Goal: Transaction & Acquisition: Purchase product/service

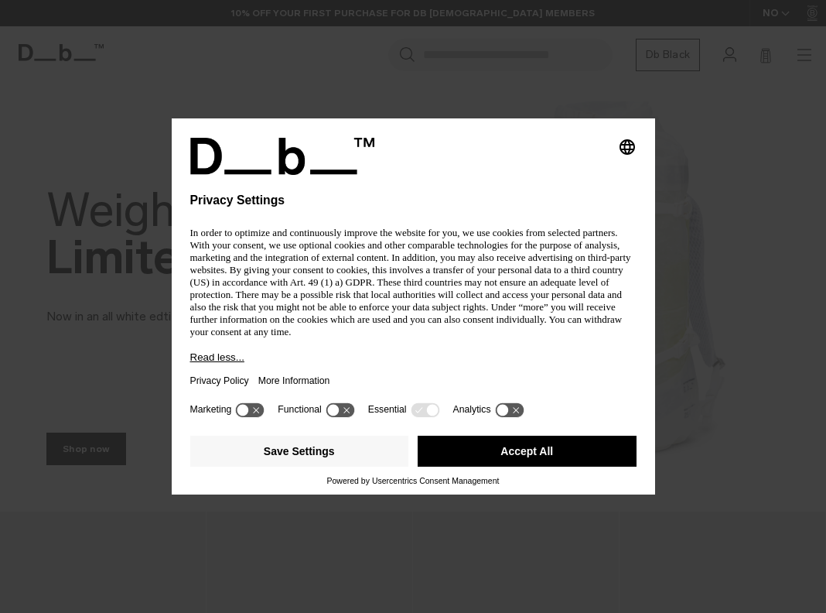
click at [486, 458] on button "Accept All" at bounding box center [527, 451] width 219 height 31
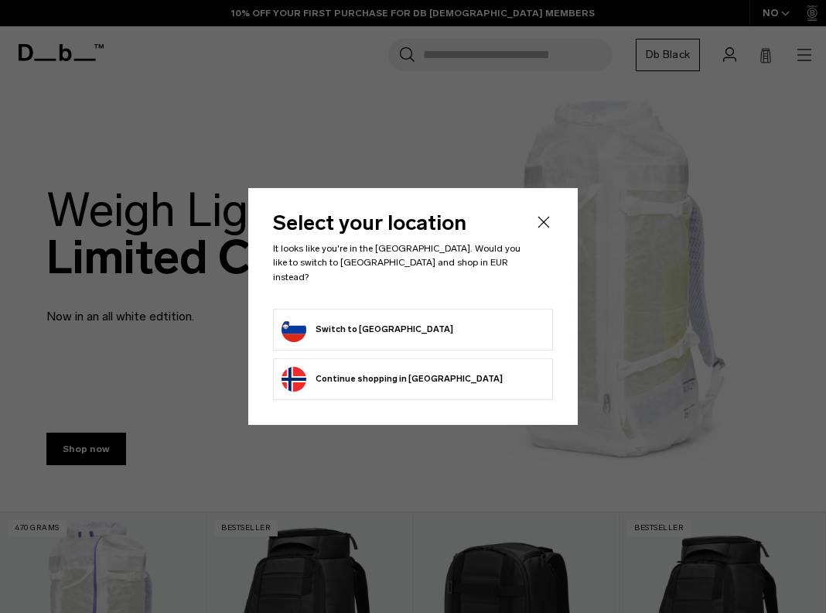
click at [389, 319] on form "Switch to Slovenia" at bounding box center [413, 329] width 263 height 25
click at [349, 323] on button "Switch to Slovenia" at bounding box center [368, 329] width 172 height 25
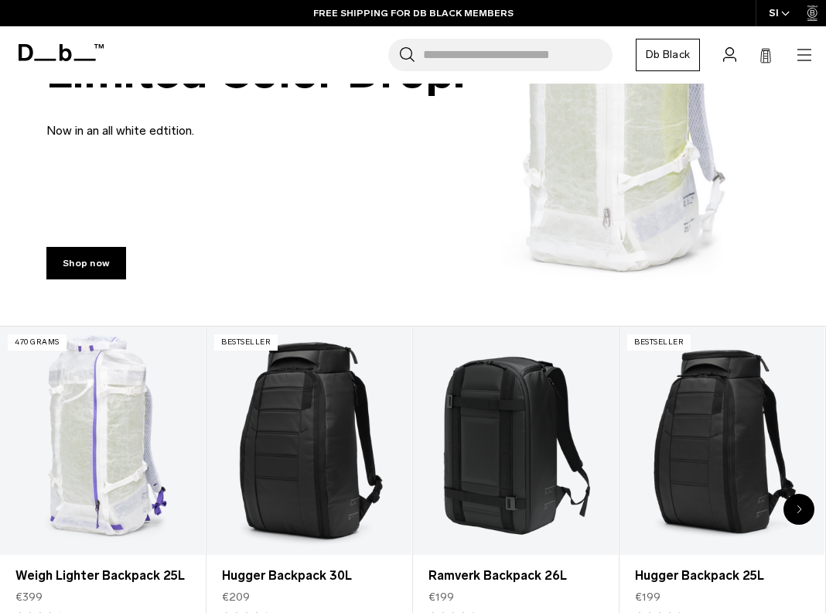
scroll to position [1, 0]
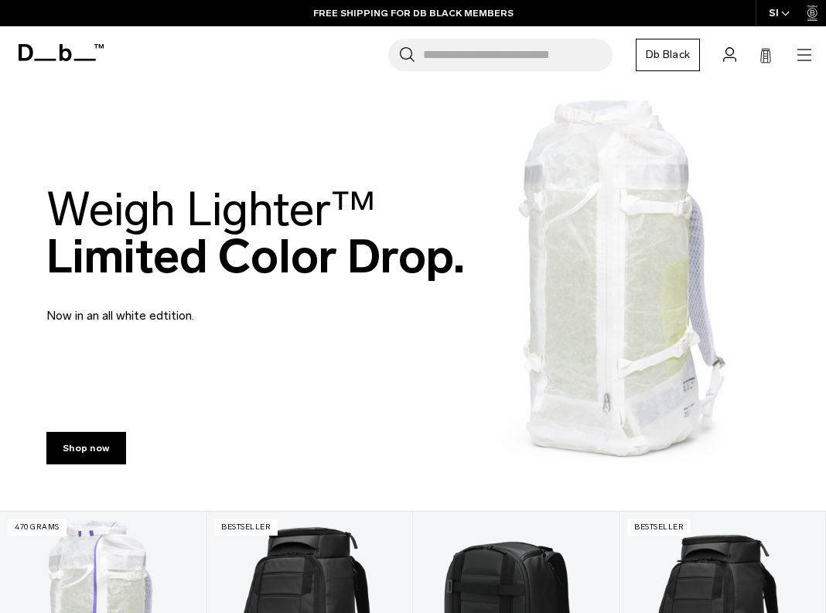
click at [801, 56] on icon "button" at bounding box center [804, 55] width 19 height 19
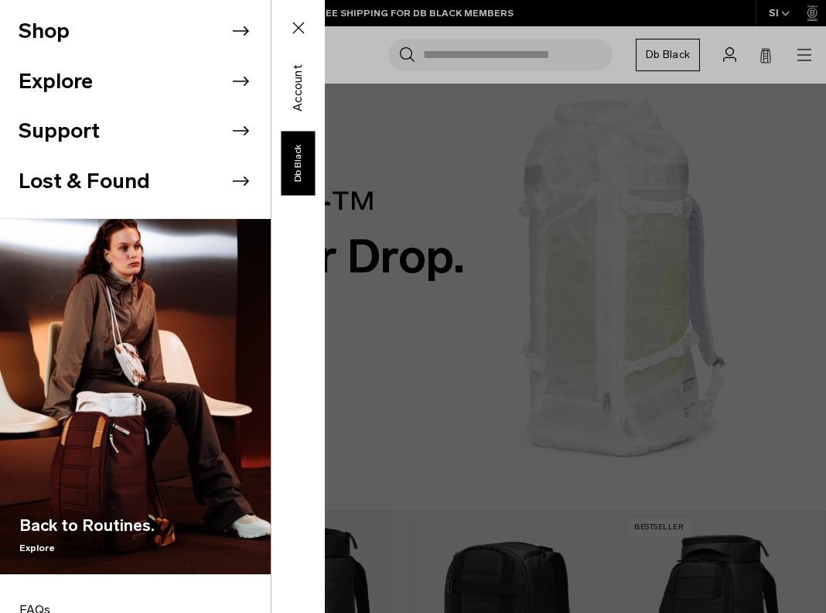
click at [46, 74] on button "Explore" at bounding box center [56, 82] width 74 height 32
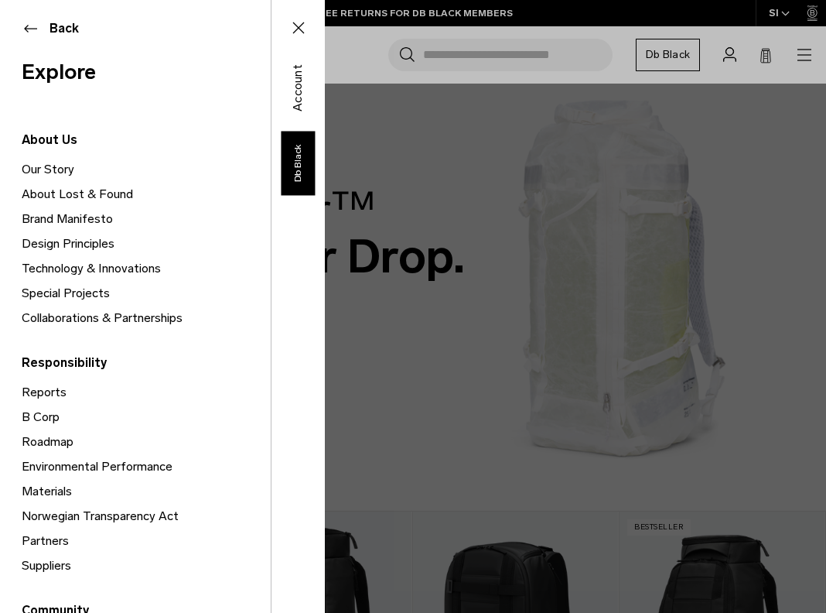
click at [27, 29] on button "Back" at bounding box center [135, 28] width 227 height 19
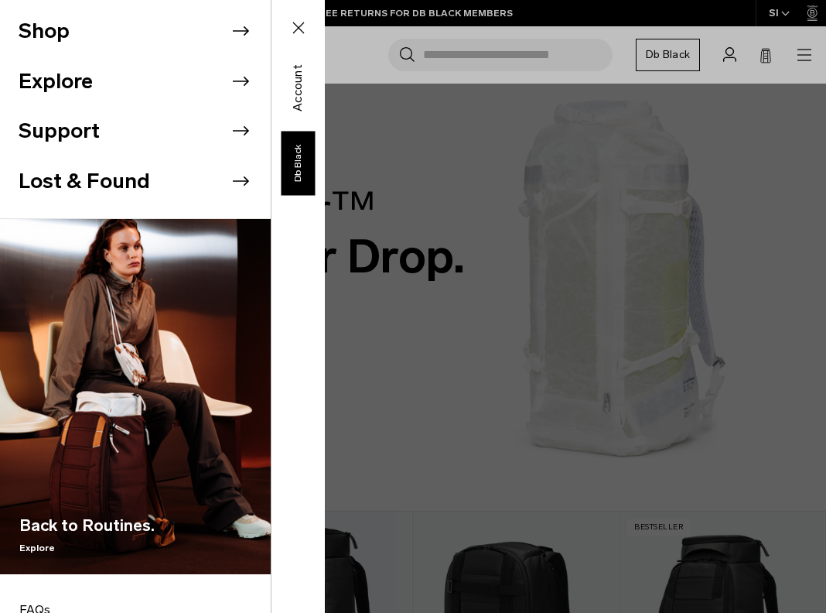
click at [52, 30] on button "Shop" at bounding box center [44, 31] width 51 height 32
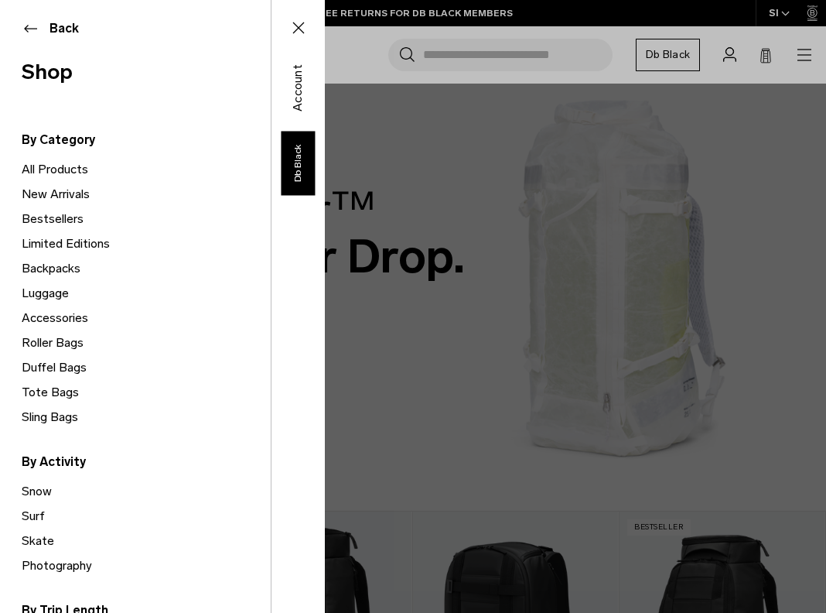
click at [74, 169] on link "All Products" at bounding box center [146, 169] width 249 height 25
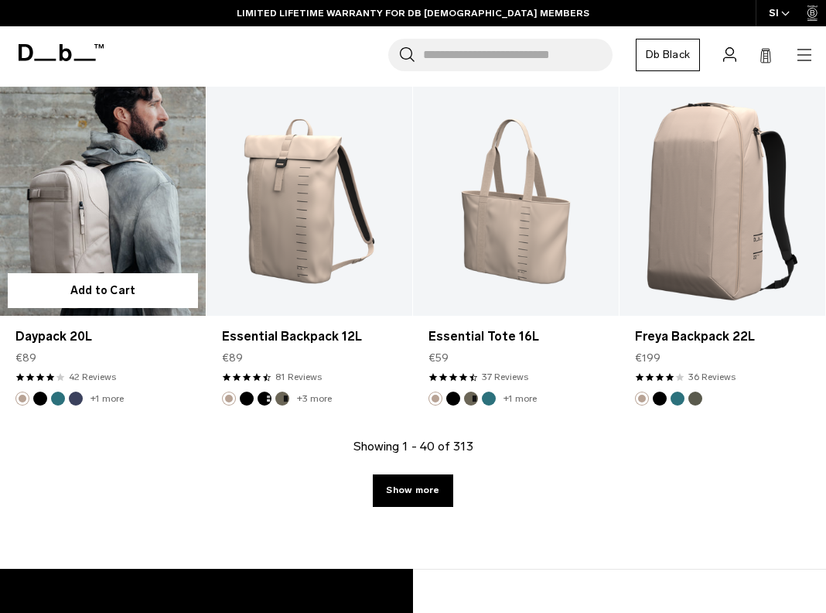
scroll to position [3853, 0]
